Goal: Task Accomplishment & Management: Use online tool/utility

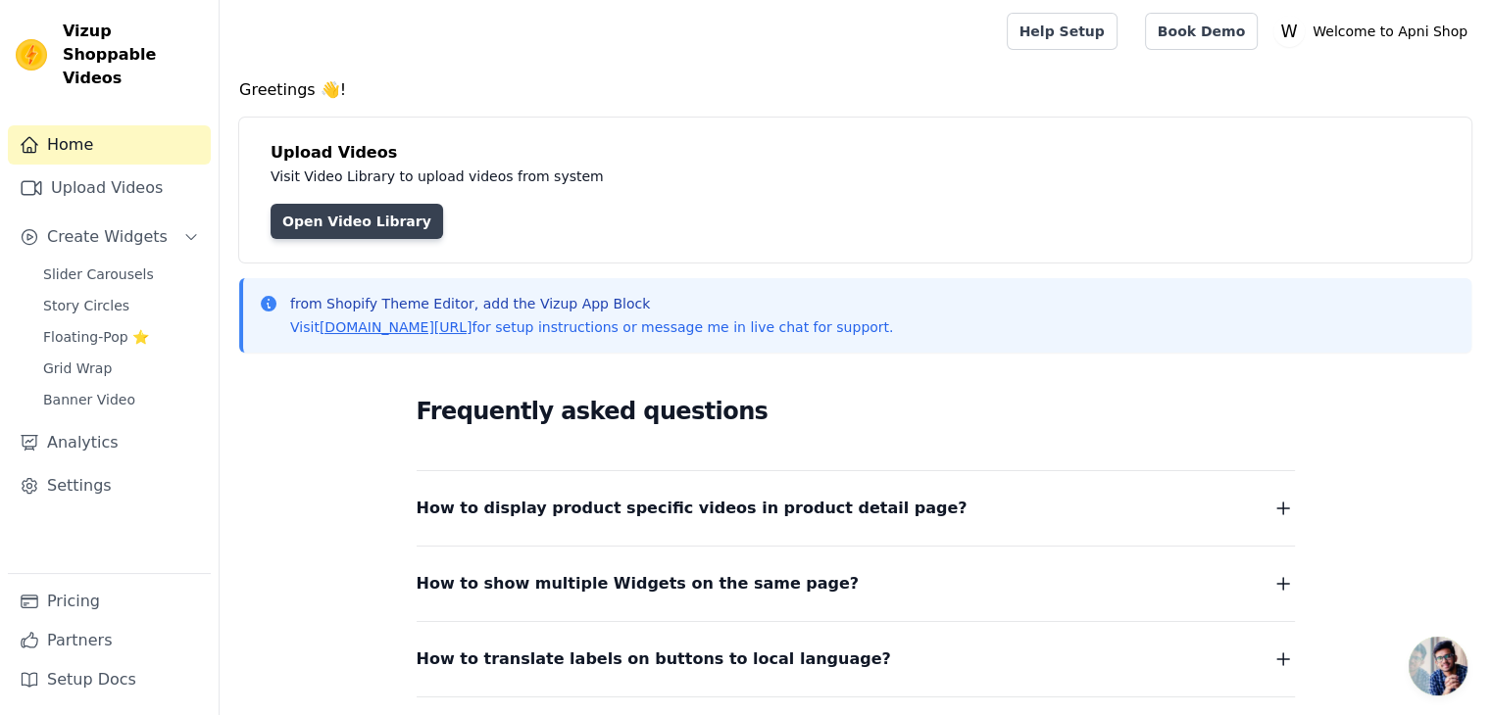
click at [391, 222] on link "Open Video Library" at bounding box center [356, 221] width 172 height 35
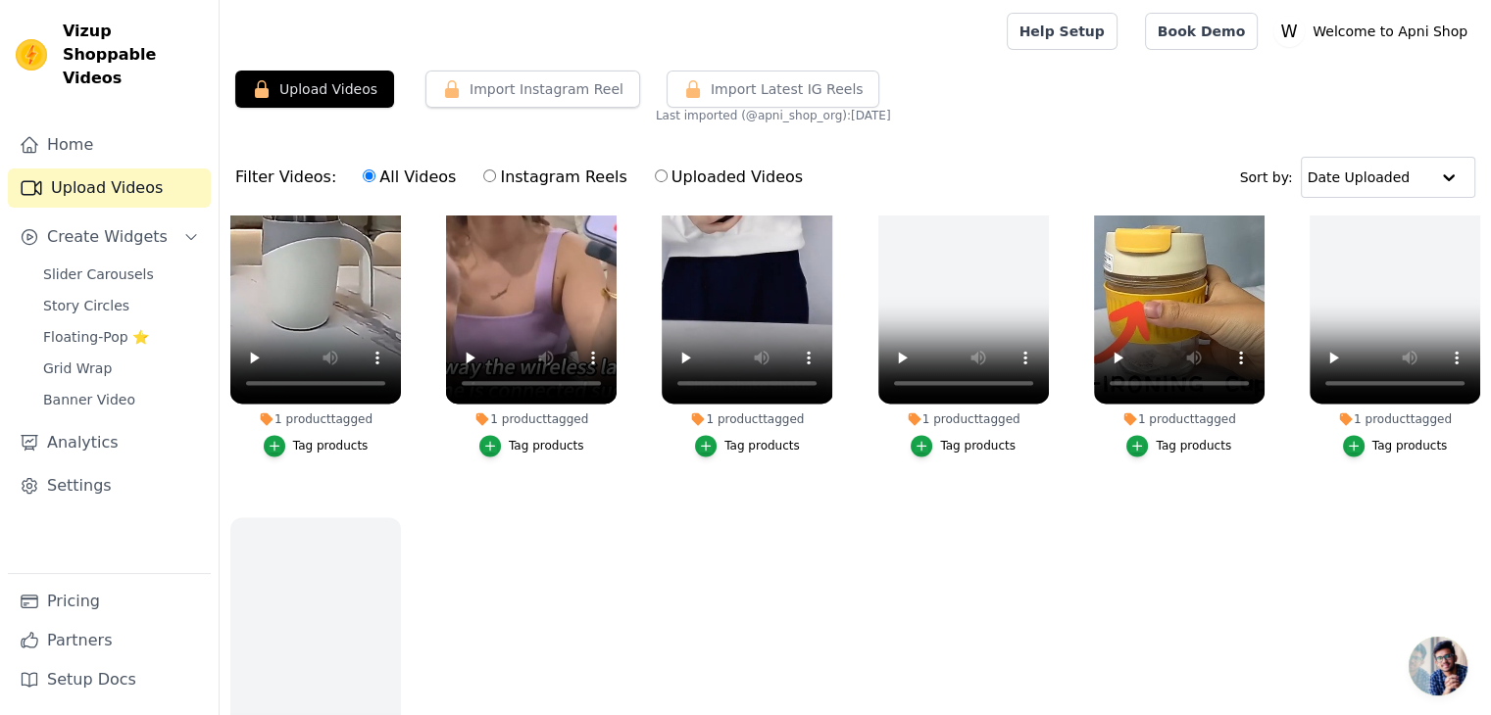
scroll to position [2672, 0]
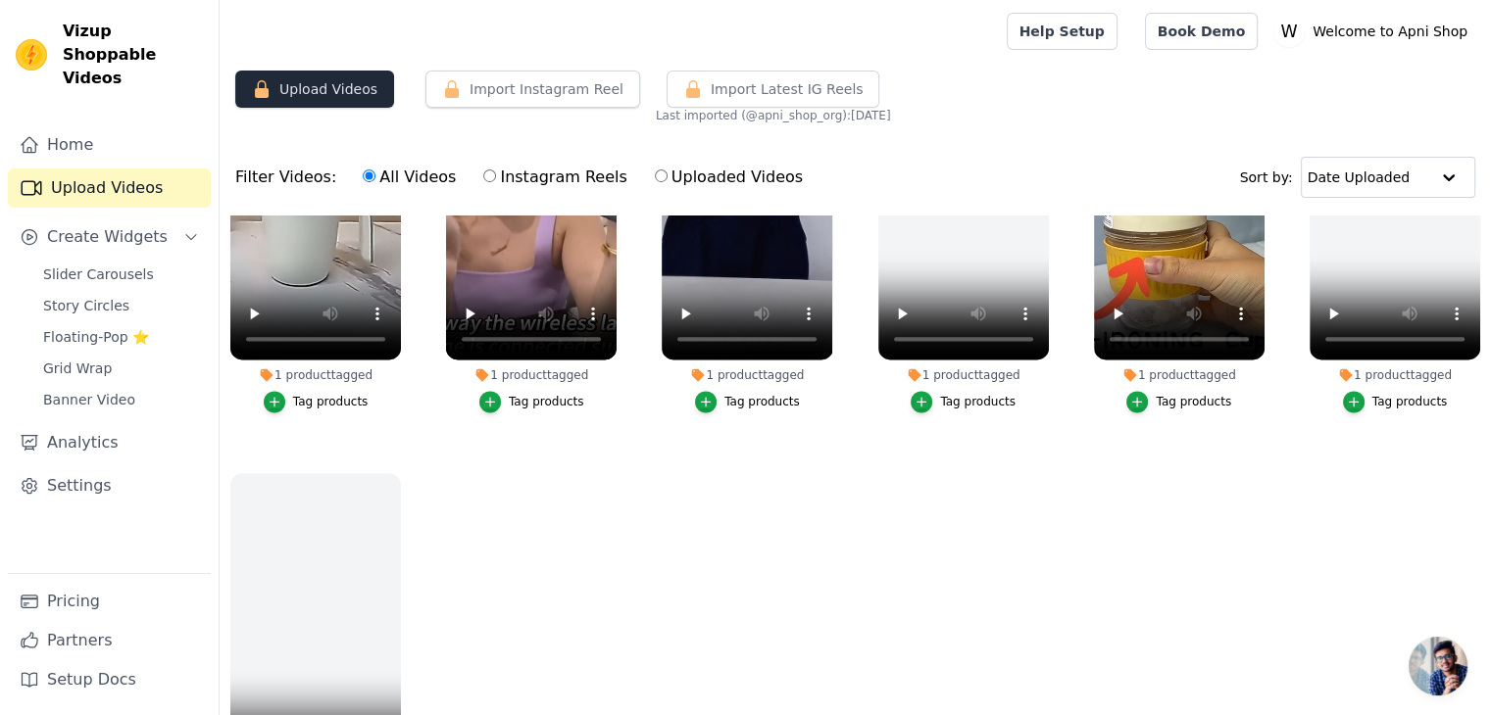
click at [352, 99] on button "Upload Videos" at bounding box center [314, 89] width 159 height 37
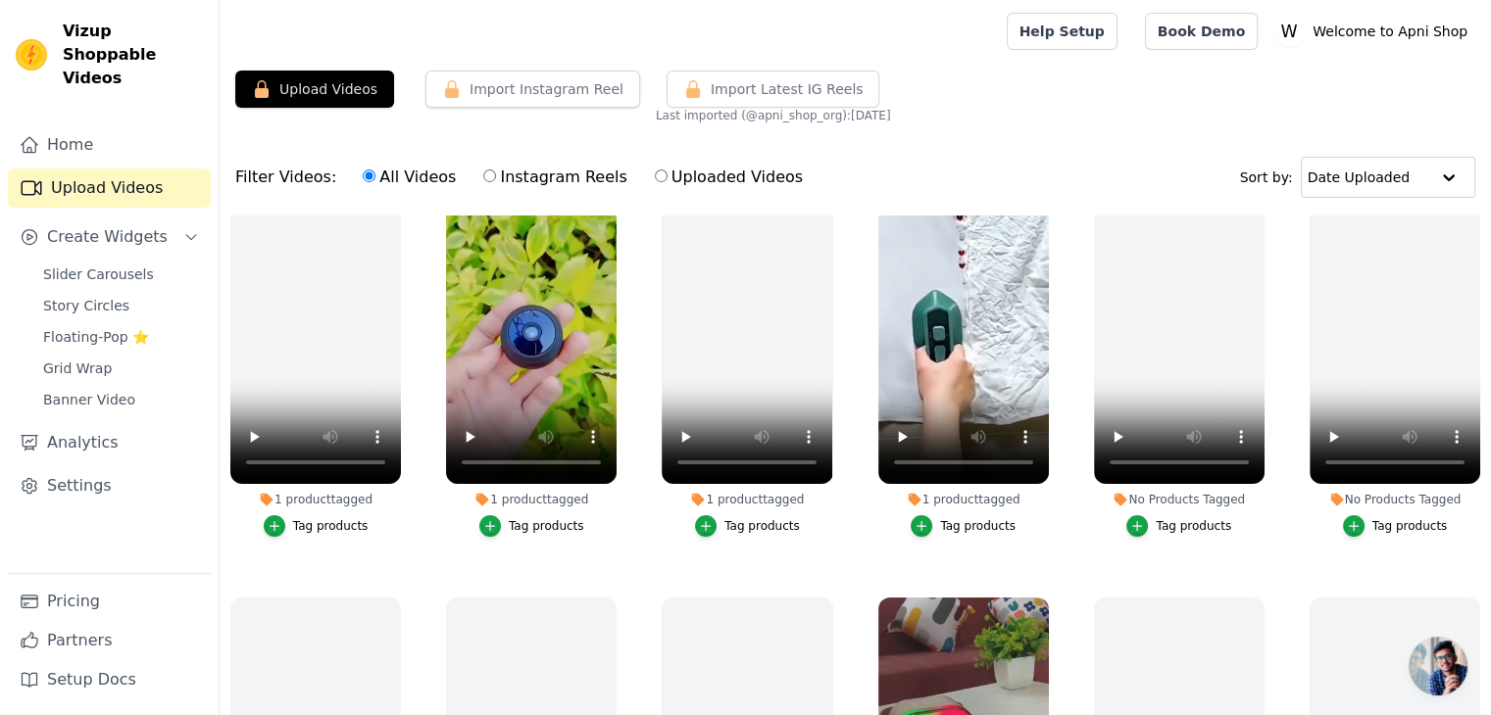
scroll to position [0, 0]
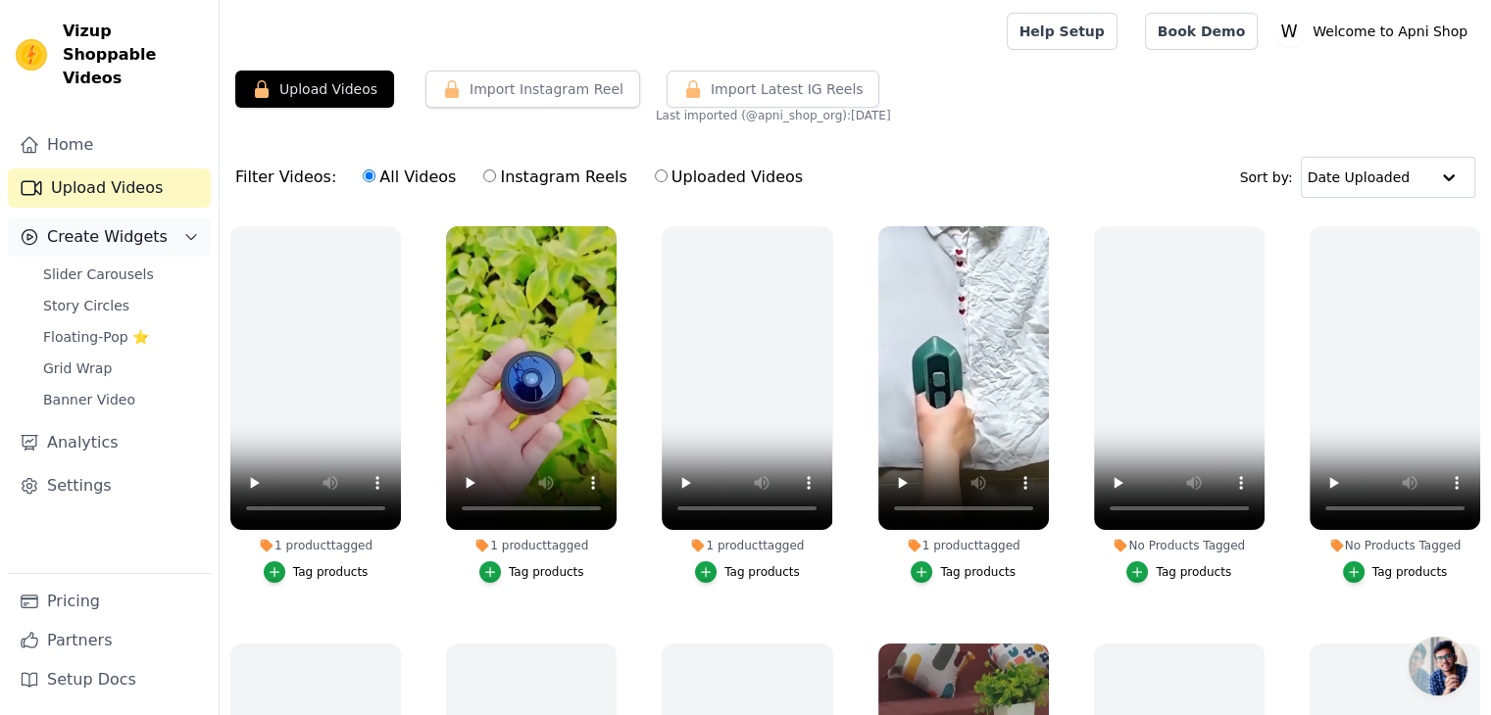
click at [95, 225] on span "Create Widgets" at bounding box center [107, 237] width 121 height 24
click at [82, 423] on link "Analytics" at bounding box center [109, 442] width 203 height 39
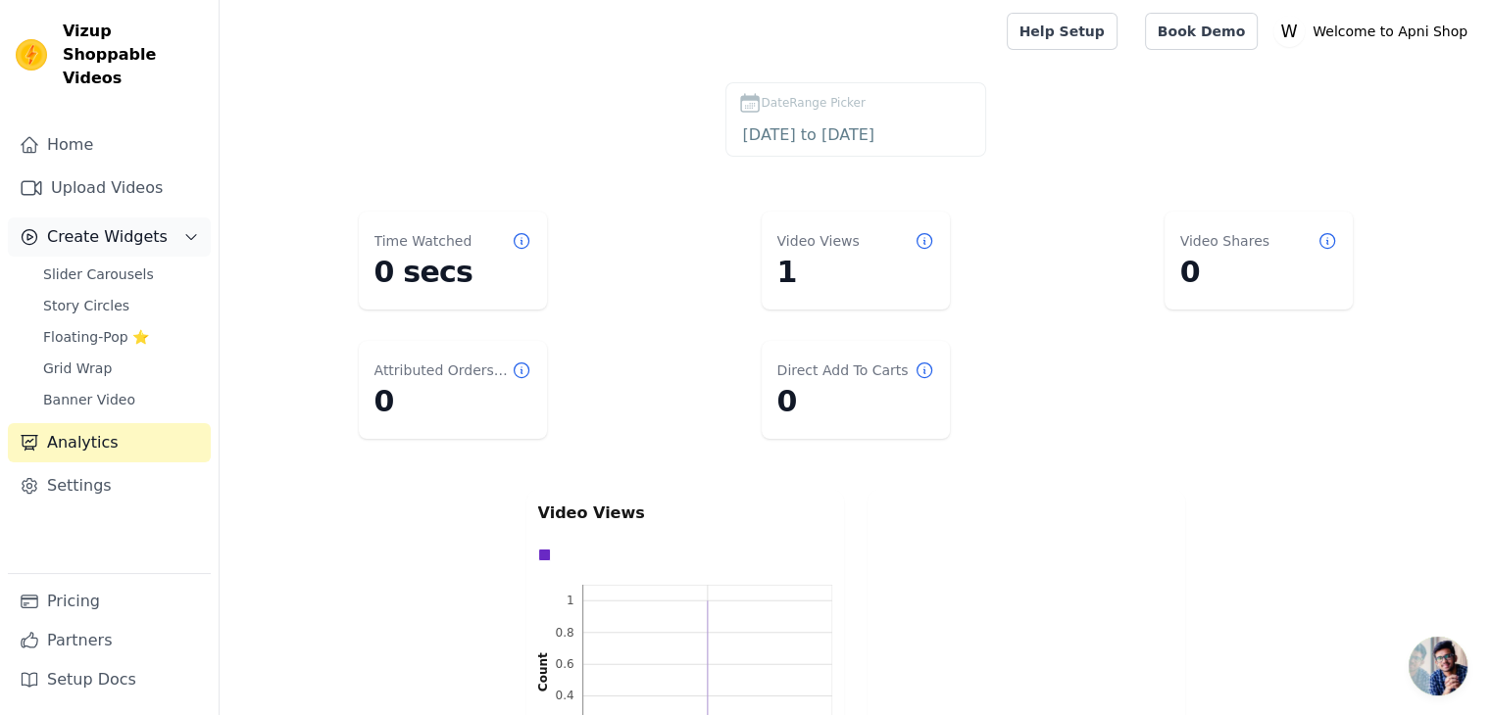
click at [90, 225] on span "Create Widgets" at bounding box center [107, 237] width 121 height 24
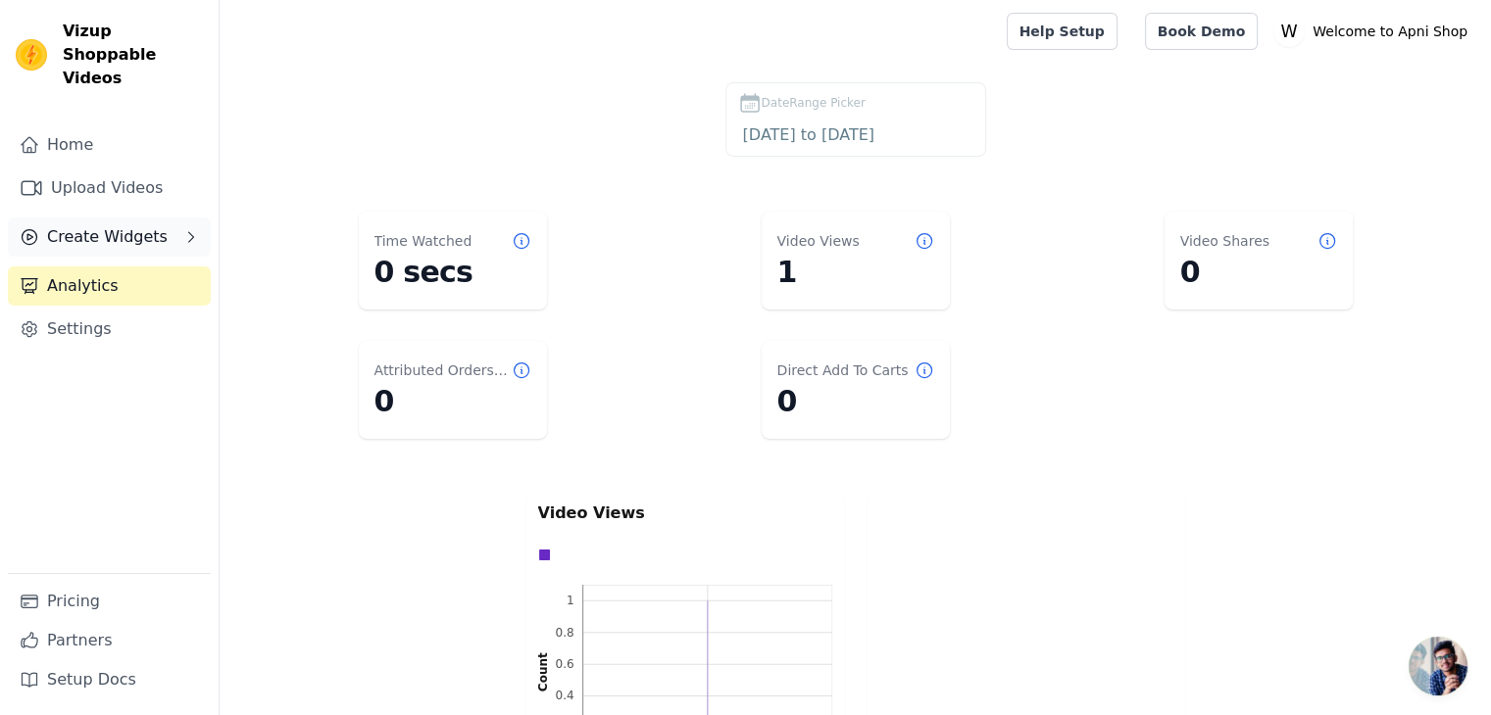
click at [90, 225] on span "Create Widgets" at bounding box center [107, 237] width 121 height 24
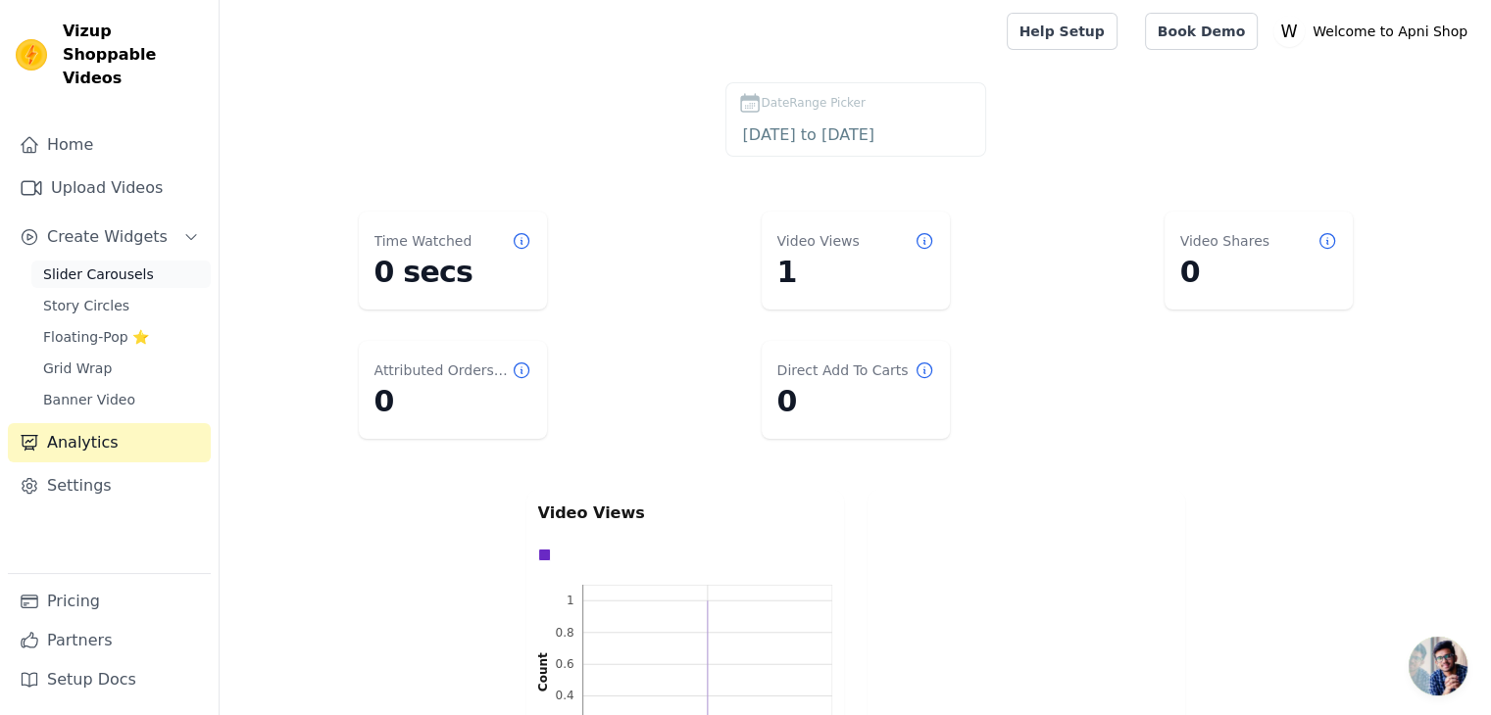
click at [88, 265] on span "Slider Carousels" at bounding box center [98, 275] width 111 height 20
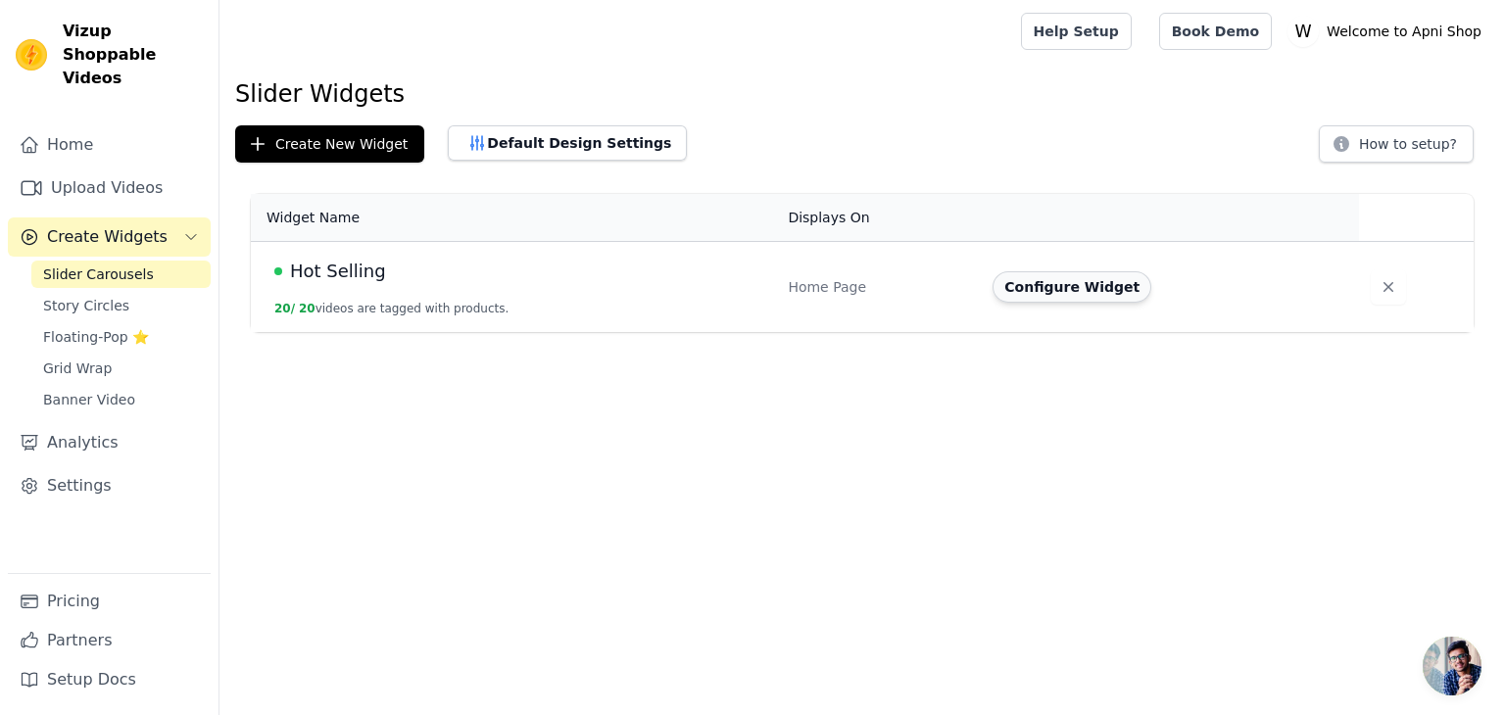
click at [1098, 291] on button "Configure Widget" at bounding box center [1072, 286] width 159 height 31
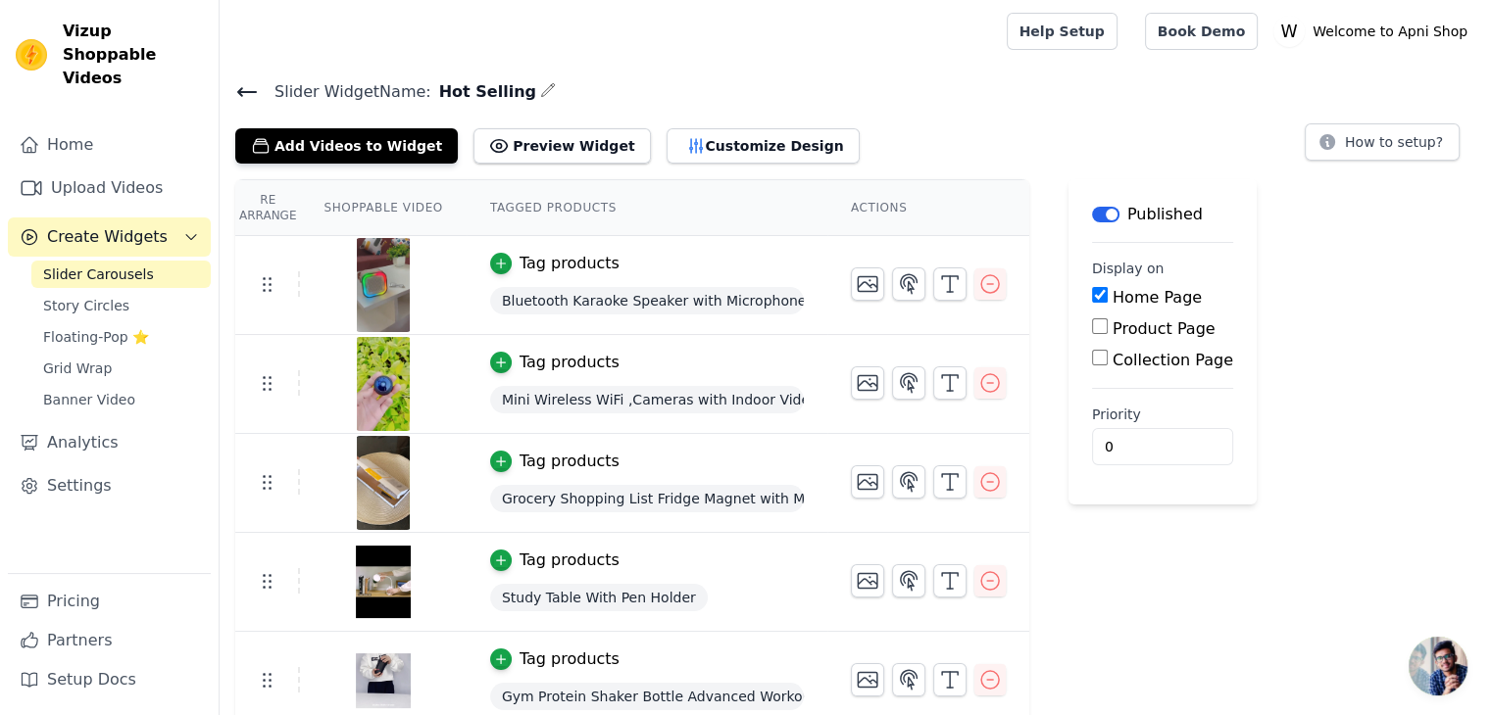
click at [1092, 330] on input "Product Page" at bounding box center [1100, 327] width 16 height 16
checkbox input "true"
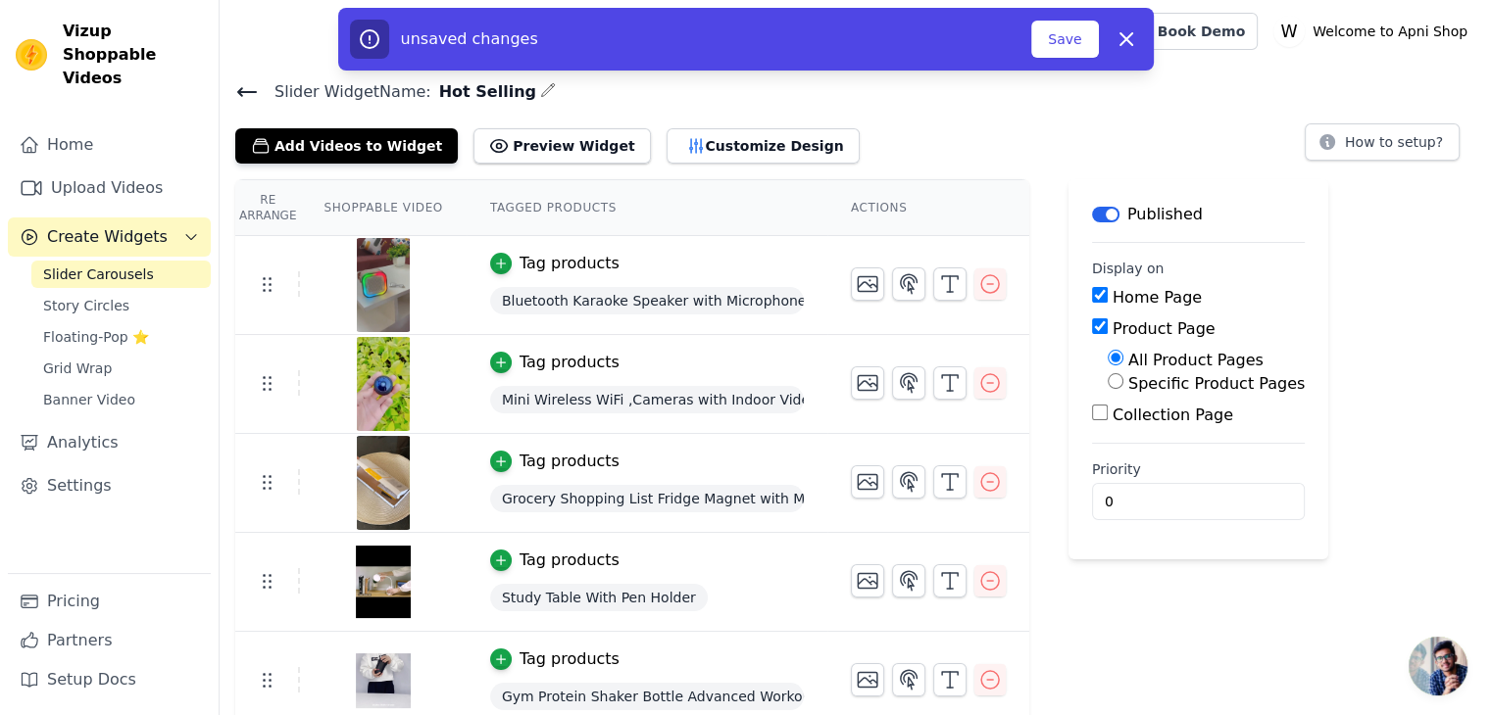
click at [1092, 414] on input "Collection Page" at bounding box center [1100, 413] width 16 height 16
checkbox input "true"
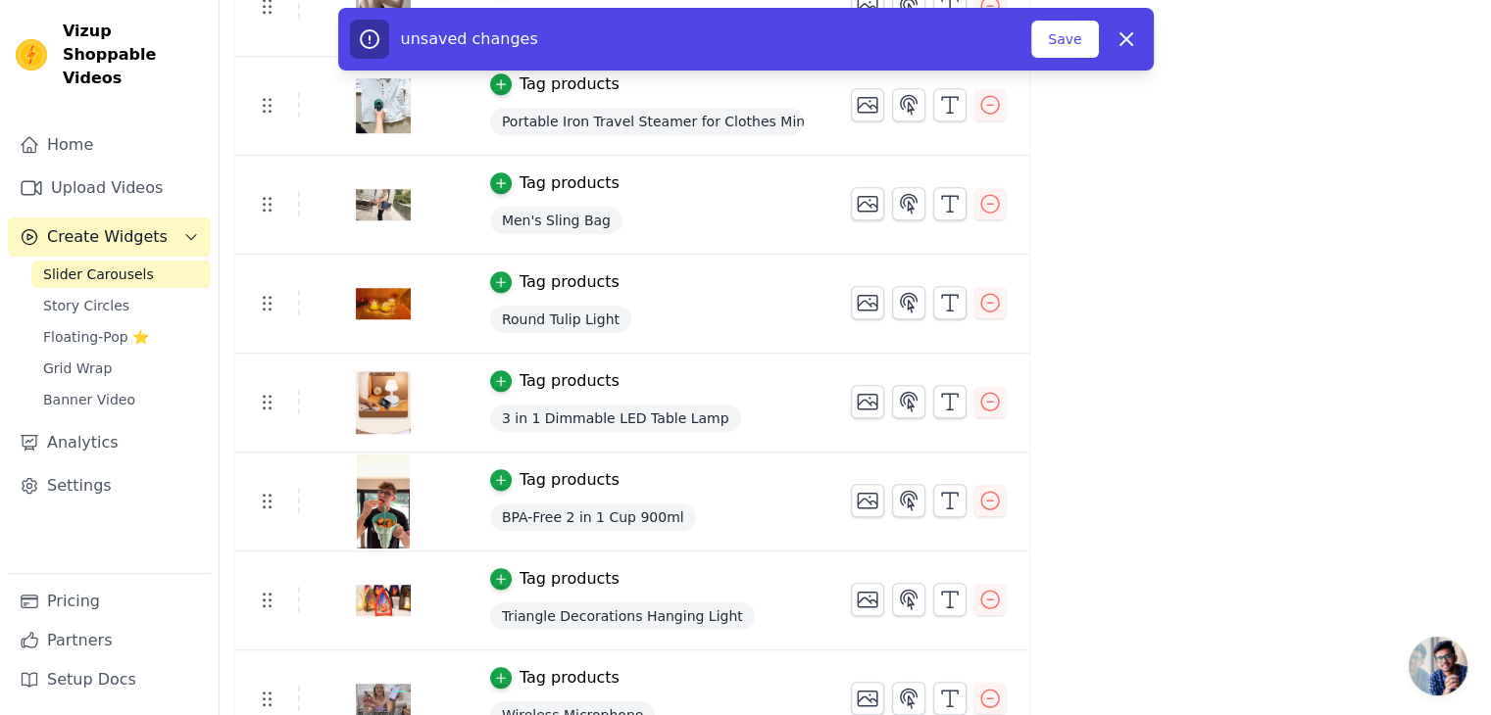
scroll to position [1495, 0]
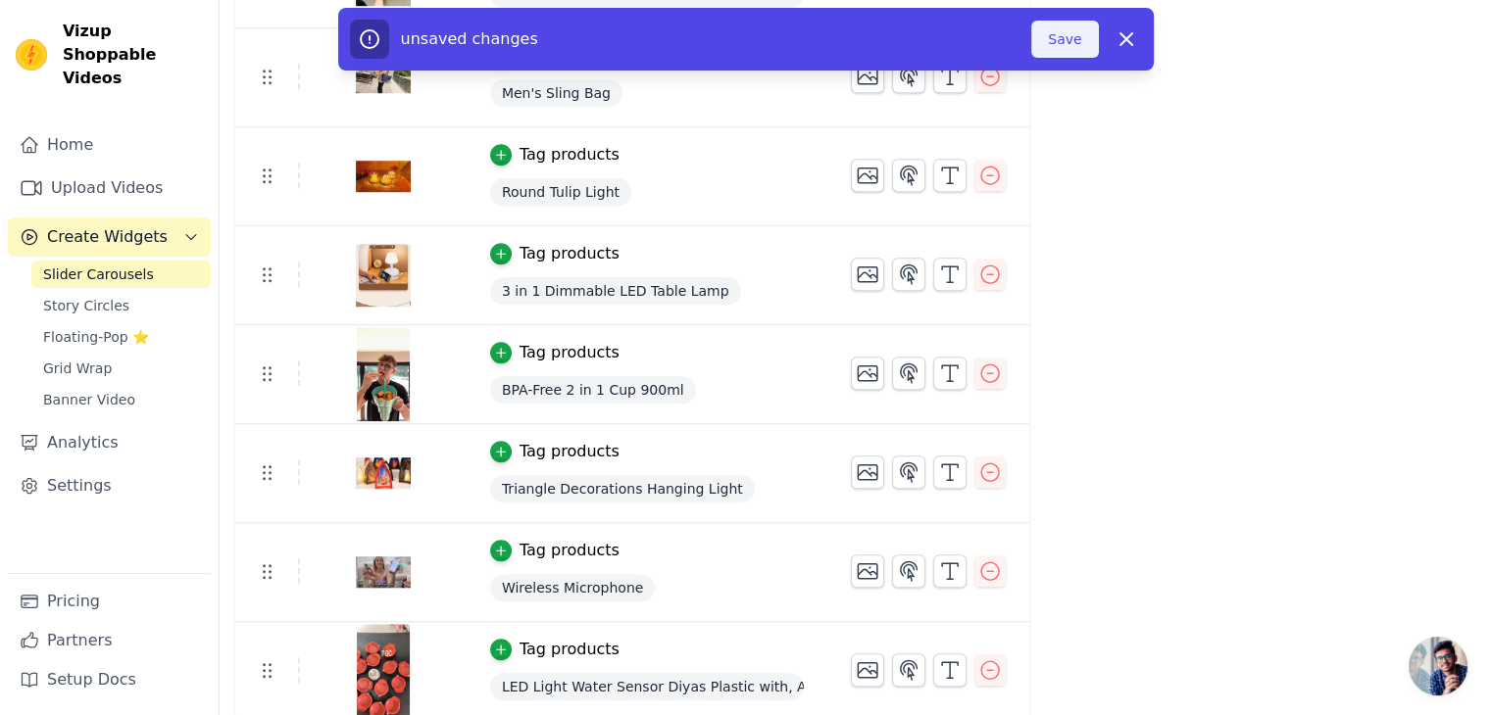
click at [1069, 48] on button "Save" at bounding box center [1064, 39] width 67 height 37
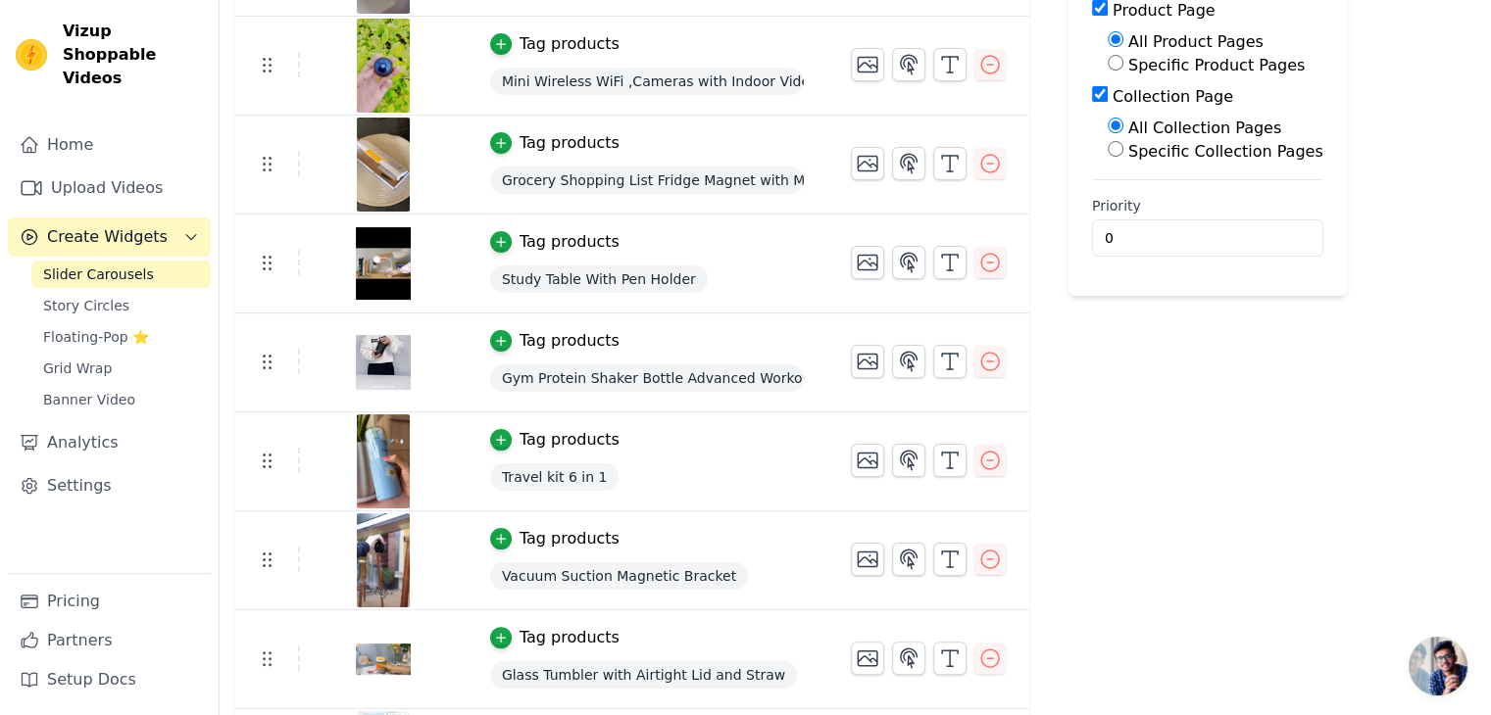
scroll to position [0, 0]
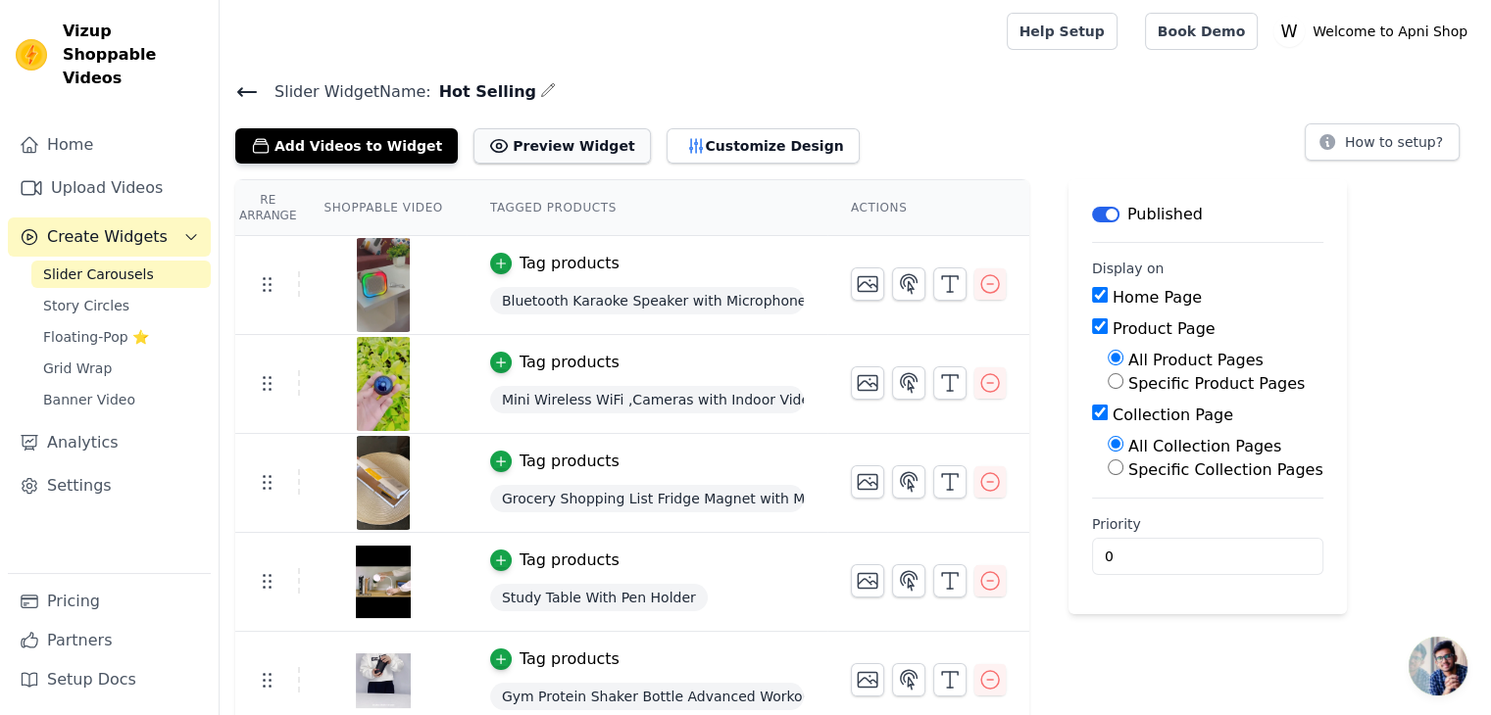
click at [528, 142] on button "Preview Widget" at bounding box center [561, 145] width 176 height 35
click at [52, 125] on link "Home" at bounding box center [109, 144] width 203 height 39
